Goal: Task Accomplishment & Management: Manage account settings

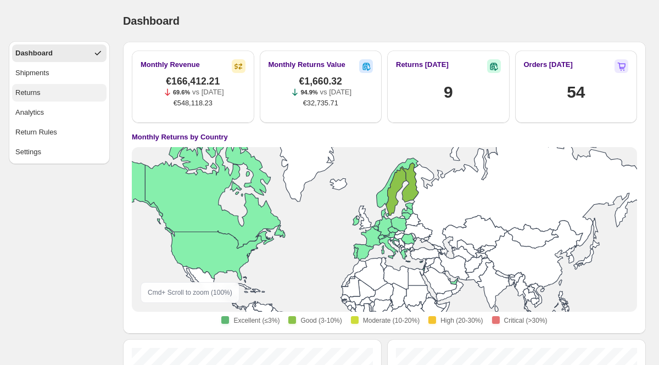
click at [66, 101] on button "Returns" at bounding box center [59, 93] width 94 height 18
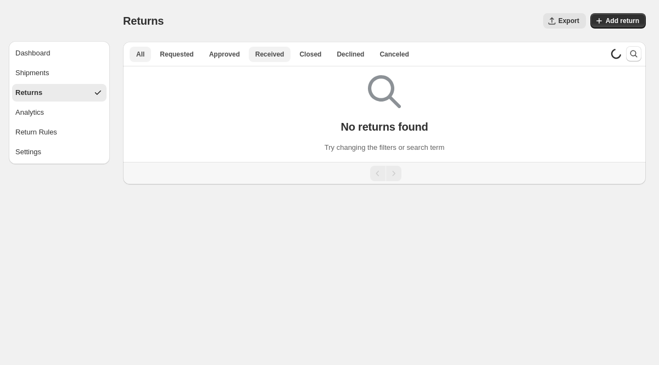
click at [277, 57] on span "Received" at bounding box center [269, 54] width 29 height 9
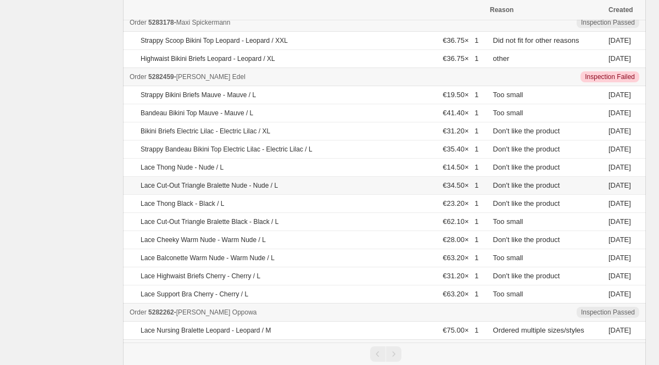
scroll to position [242, 0]
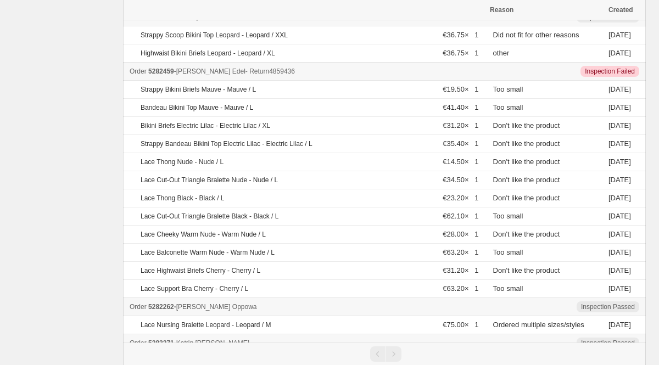
click at [174, 70] on span "5282459" at bounding box center [161, 72] width 26 height 8
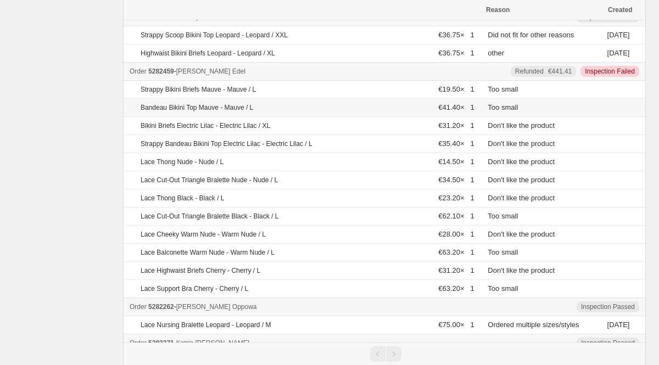
scroll to position [758, 0]
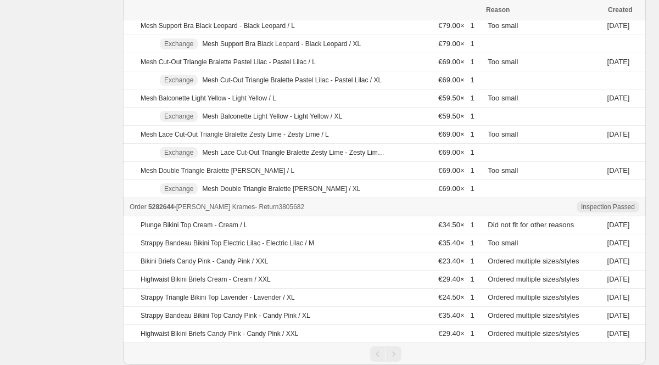
click at [171, 207] on span "5282644" at bounding box center [161, 207] width 26 height 8
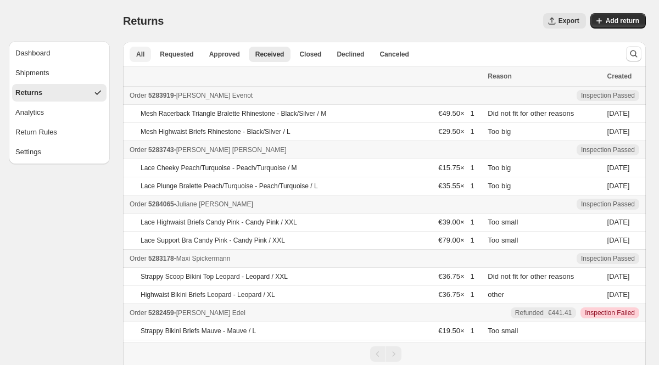
click at [131, 61] on button "All" at bounding box center [140, 54] width 21 height 15
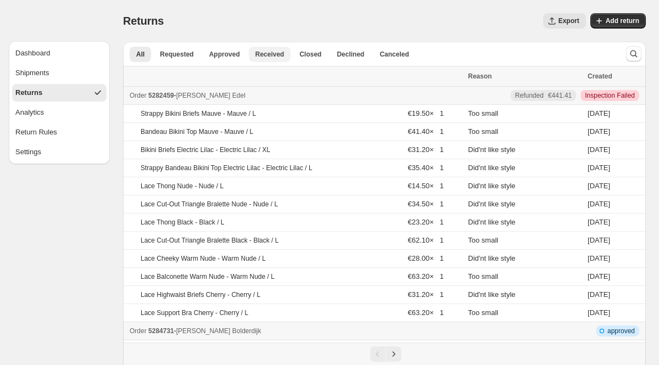
click at [268, 57] on span "Received" at bounding box center [269, 54] width 29 height 9
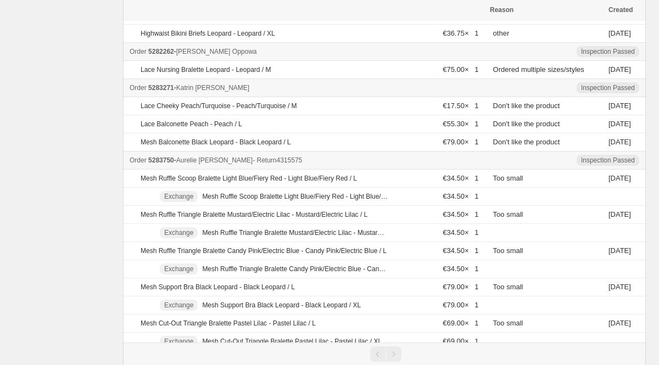
scroll to position [255, 0]
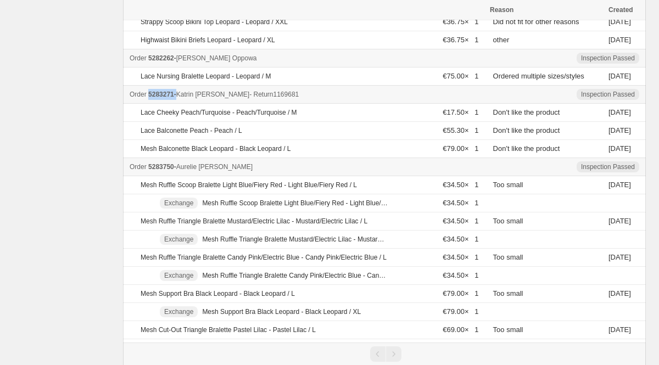
drag, startPoint x: 180, startPoint y: 95, endPoint x: 150, endPoint y: 95, distance: 29.1
click at [150, 95] on div "Order 5283271 - [PERSON_NAME] - Return 1169681" at bounding box center [308, 94] width 357 height 11
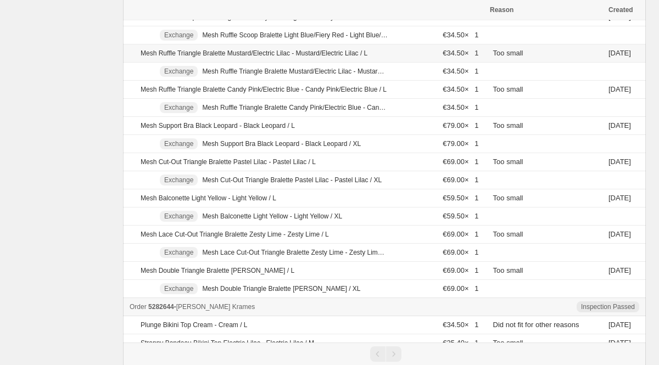
scroll to position [380, 0]
